Goal: Transaction & Acquisition: Purchase product/service

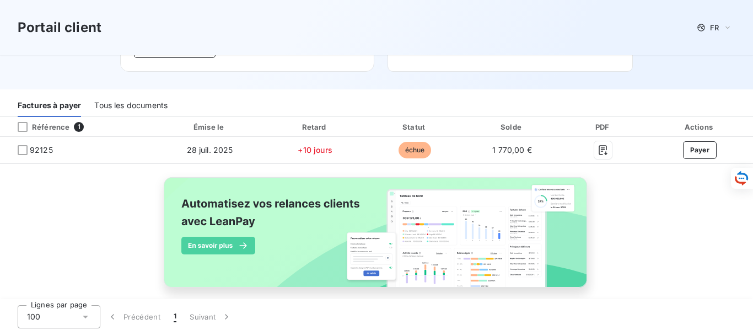
scroll to position [118, 0]
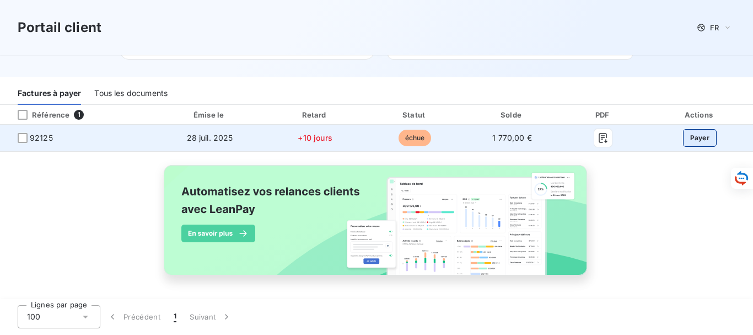
click at [692, 135] on button "Payer" at bounding box center [700, 138] width 34 height 18
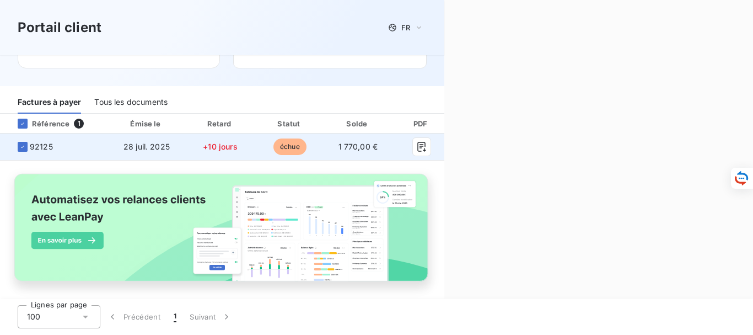
scroll to position [126, 0]
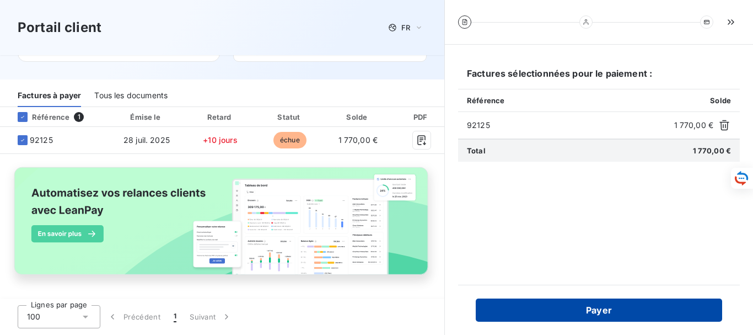
click at [601, 310] on button "Payer" at bounding box center [599, 309] width 246 height 23
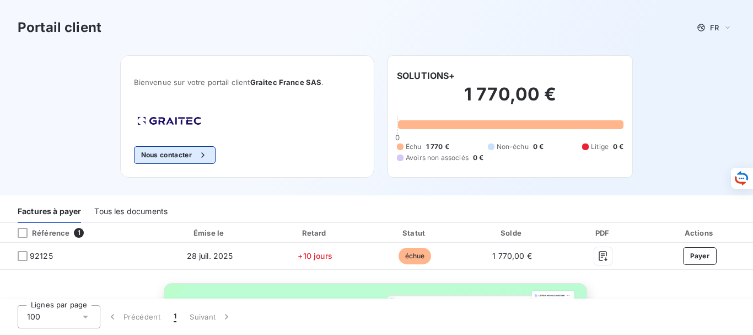
click at [159, 152] on button "Nous contacter" at bounding box center [175, 155] width 82 height 18
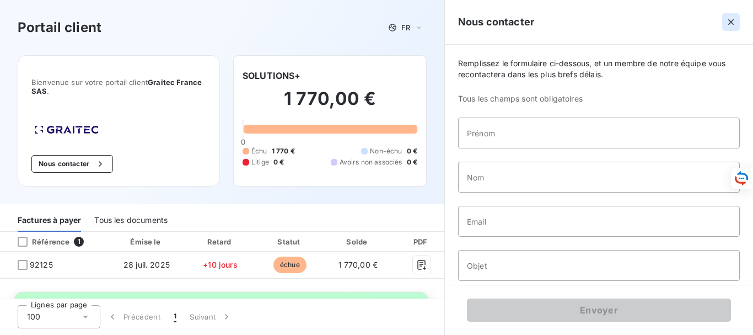
click at [731, 22] on icon "button" at bounding box center [731, 22] width 6 height 6
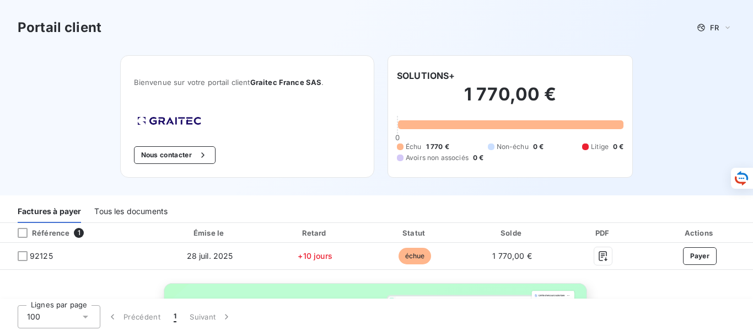
click at [142, 210] on div "Tous les documents" at bounding box center [130, 211] width 73 height 23
